Goal: Obtain resource: Obtain resource

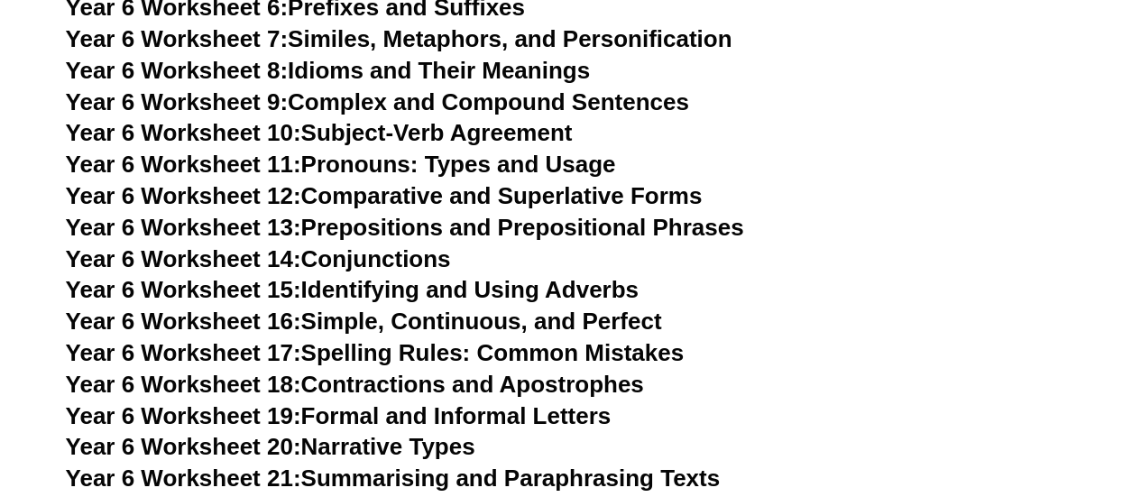
scroll to position [10196, 0]
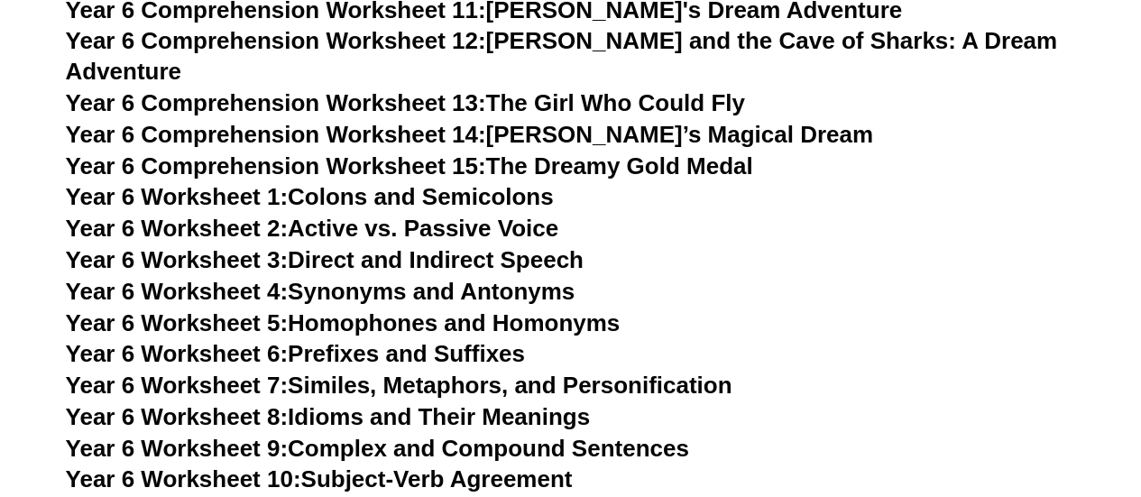
click at [320, 183] on link "Year 6 Worksheet 1: Colons and Semicolons" at bounding box center [310, 196] width 488 height 27
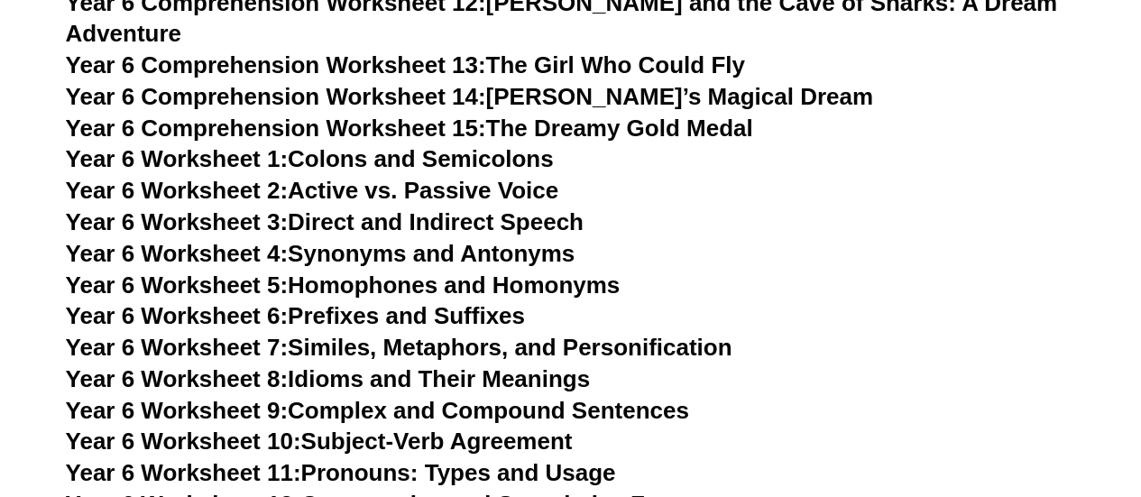
scroll to position [9982, 0]
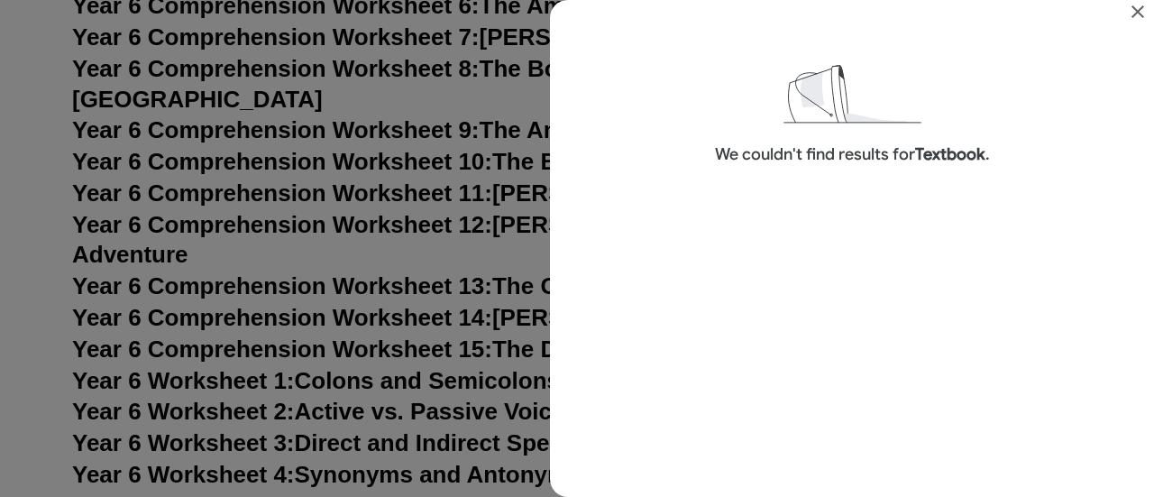
click at [1134, 10] on icon "Close" at bounding box center [1138, 12] width 22 height 22
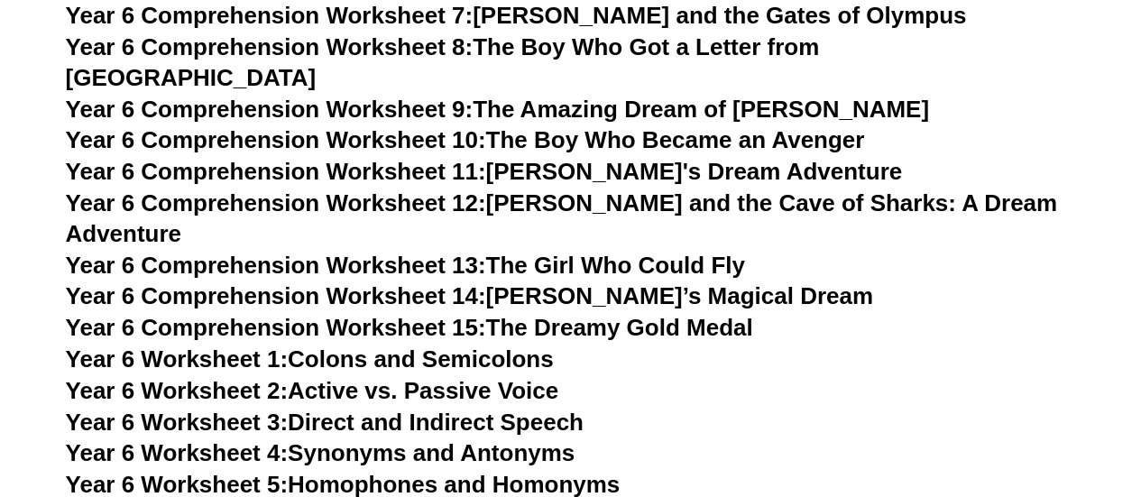
scroll to position [9952, 0]
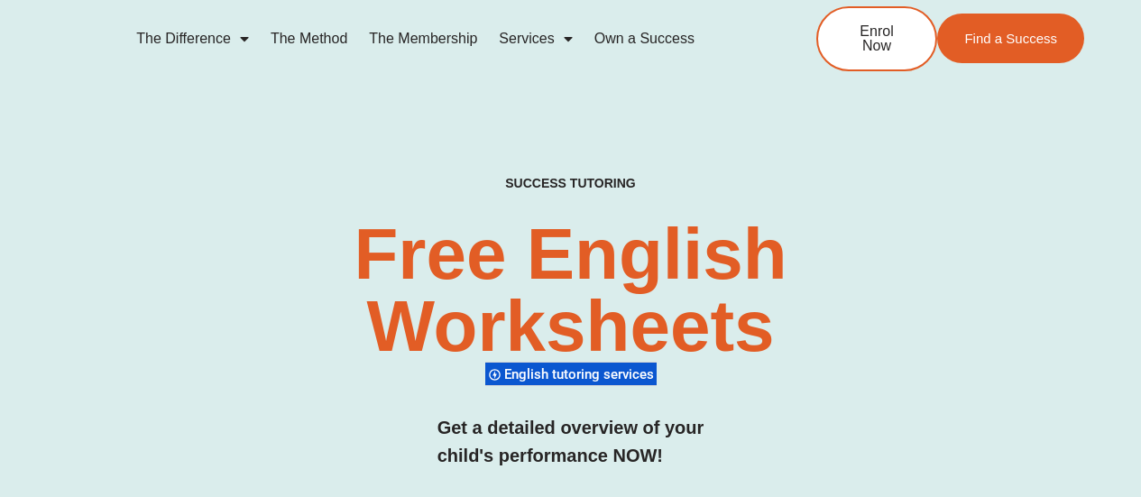
scroll to position [9952, 0]
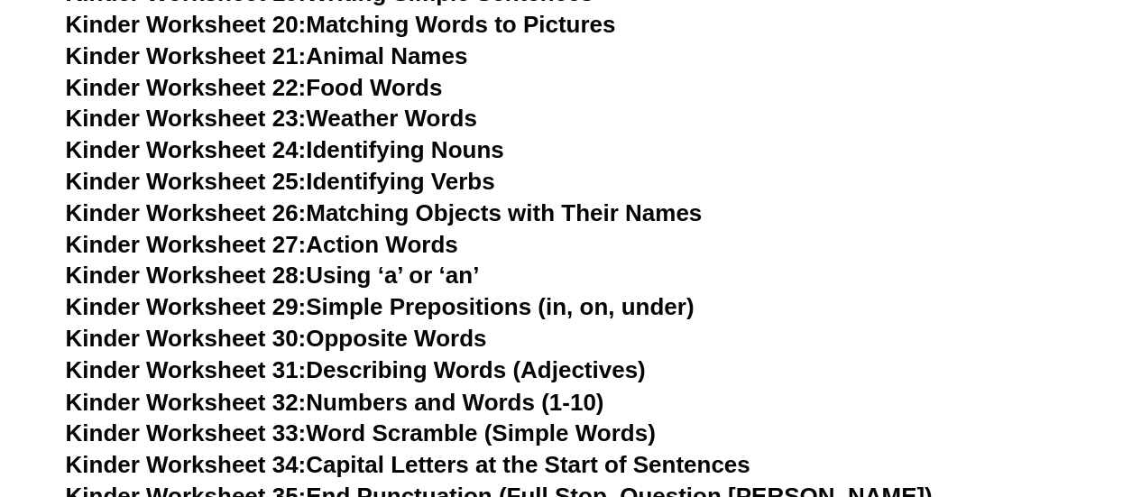
scroll to position [1311, 0]
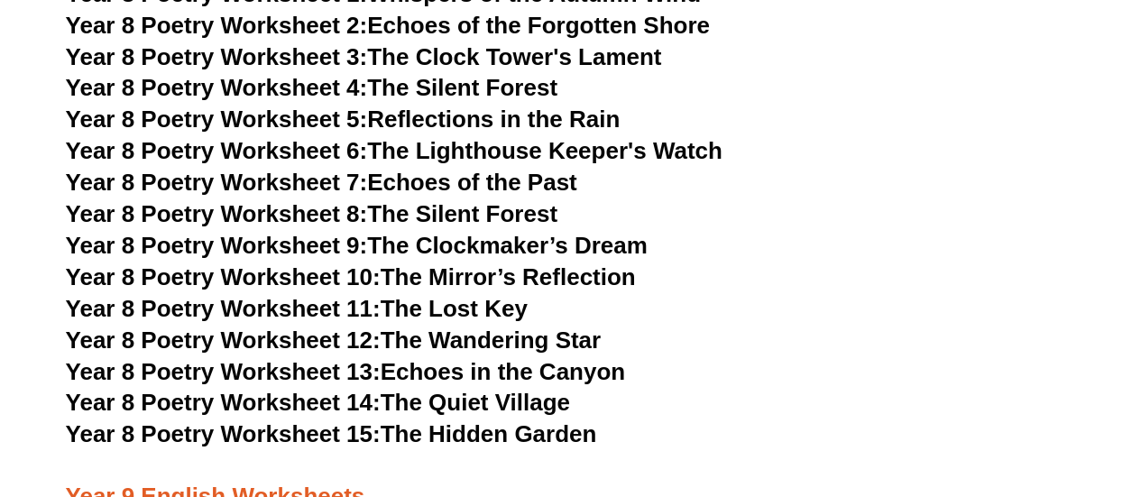
scroll to position [11712, 0]
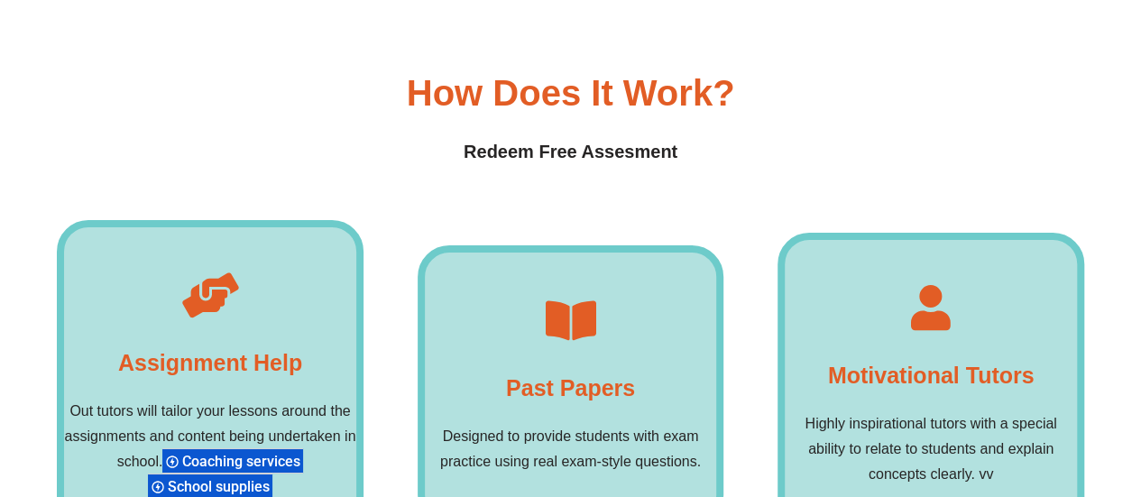
scroll to position [13319, 0]
click at [915, 233] on div "Motivational Tutors Highly inspirational tutors with a special ability to relat…" at bounding box center [930, 386] width 307 height 307
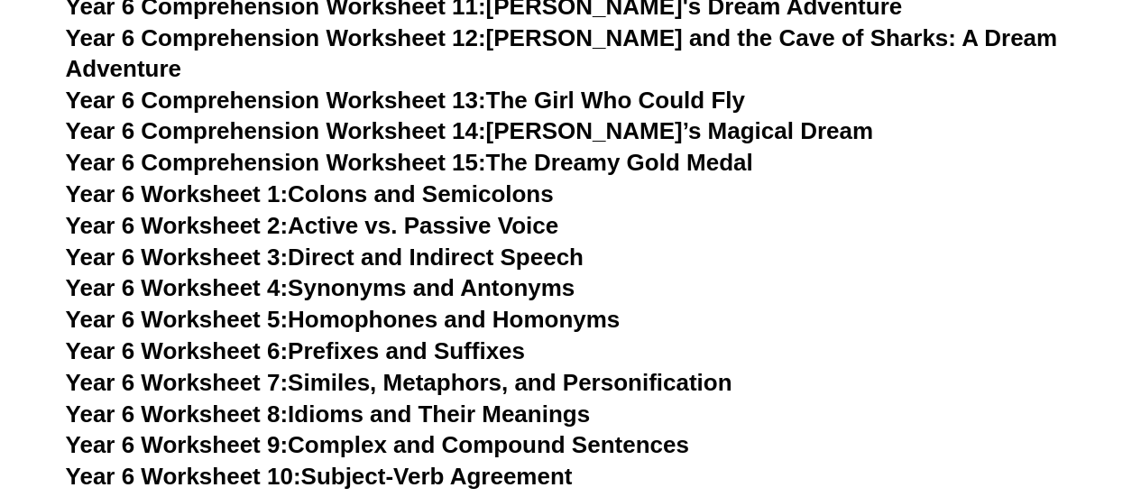
scroll to position [9967, 0]
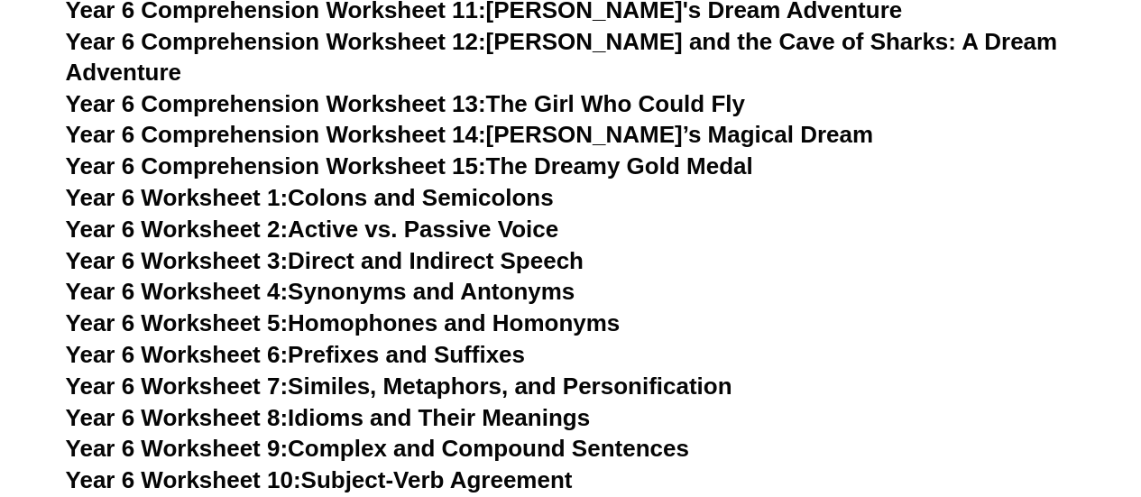
click at [512, 184] on link "Year 6 Worksheet 1: Colons and Semicolons" at bounding box center [310, 197] width 488 height 27
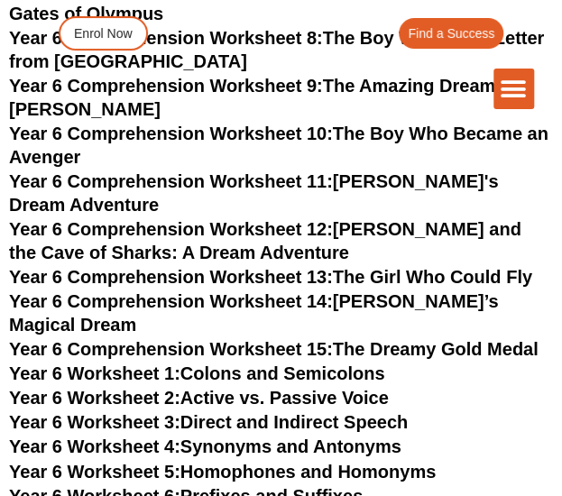
scroll to position [8796, 0]
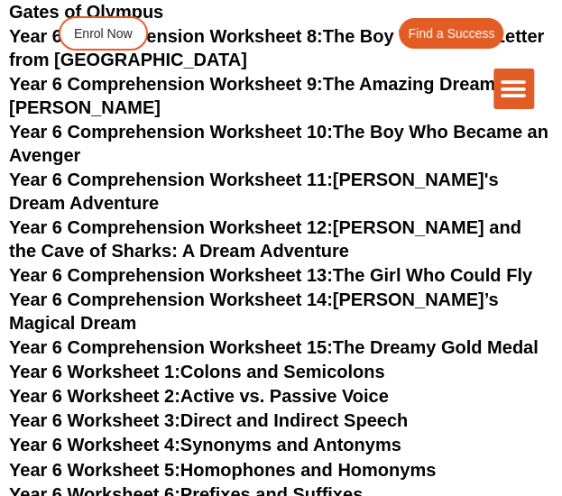
click at [244, 386] on link "Year 6 Worksheet 2: Active vs. Passive Voice" at bounding box center [199, 396] width 380 height 20
